Goal: Task Accomplishment & Management: Use online tool/utility

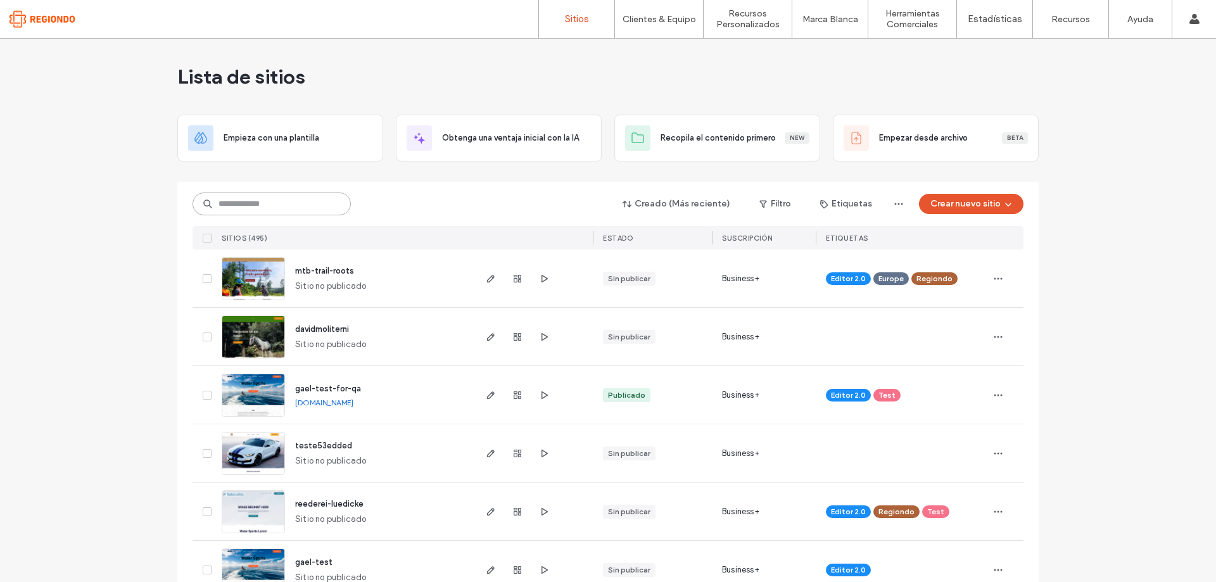
click at [259, 202] on input at bounding box center [272, 204] width 158 height 23
type input "******"
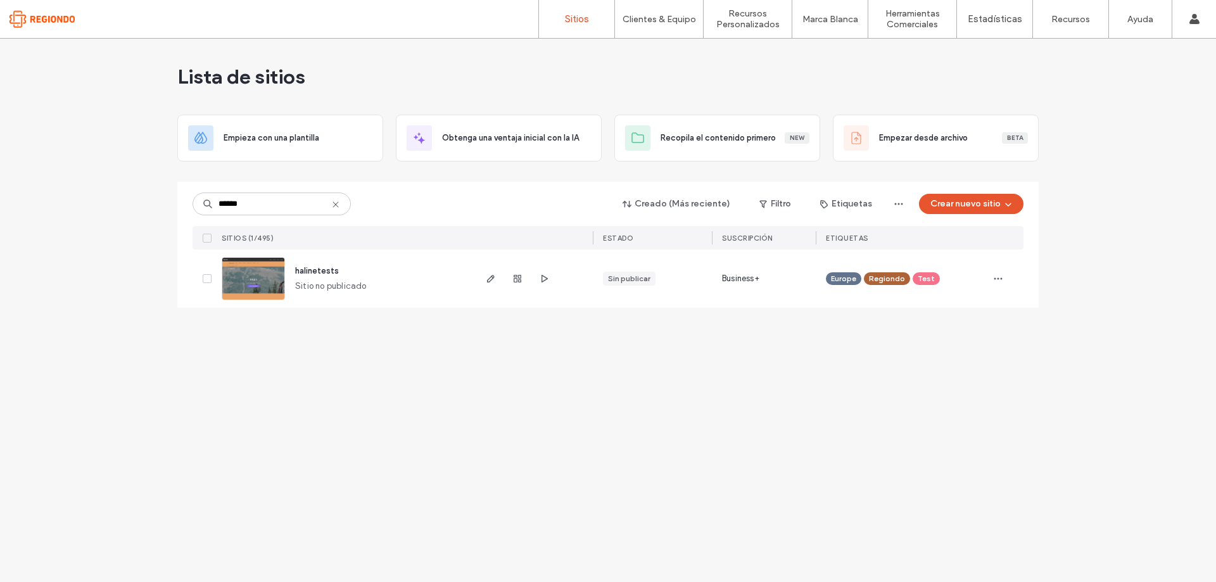
click at [319, 269] on span "halinetests" at bounding box center [317, 271] width 44 height 10
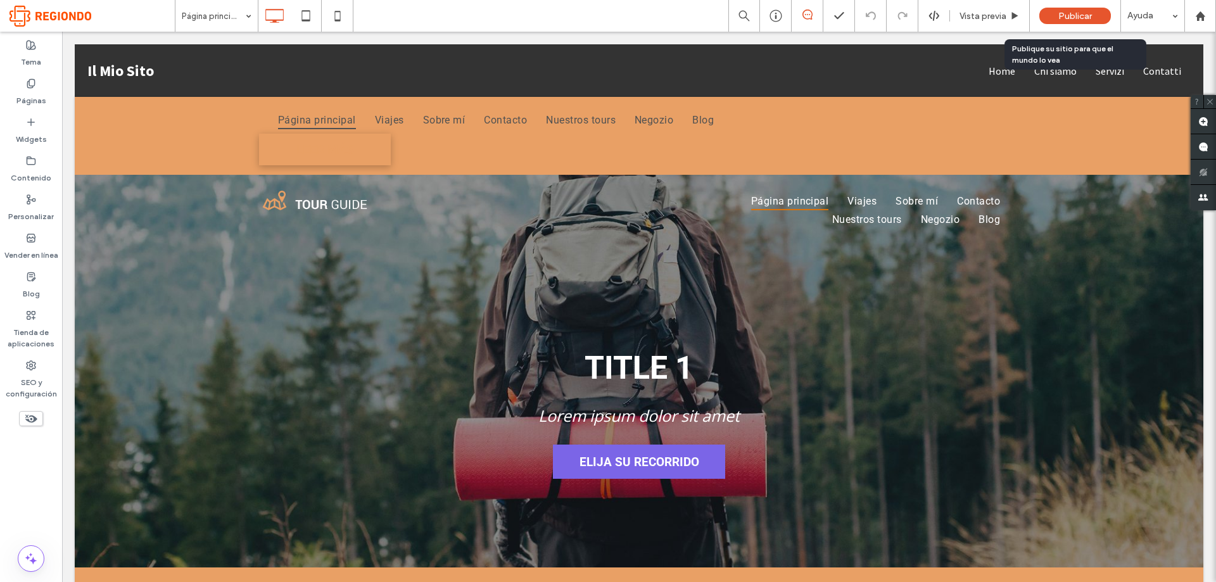
click at [1085, 18] on span "Publicar" at bounding box center [1076, 16] width 34 height 11
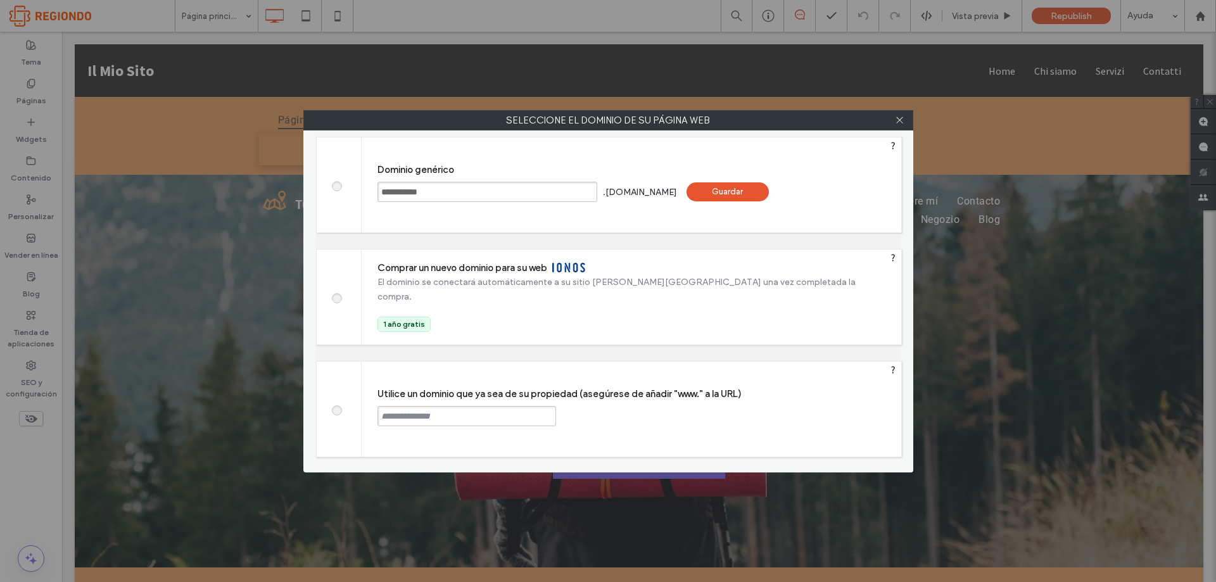
click at [336, 299] on span at bounding box center [336, 297] width 0 height 10
click at [581, 272] on span at bounding box center [568, 268] width 33 height 10
click at [502, 294] on div "Guardar" at bounding box center [460, 297] width 82 height 19
